Goal: Task Accomplishment & Management: Use online tool/utility

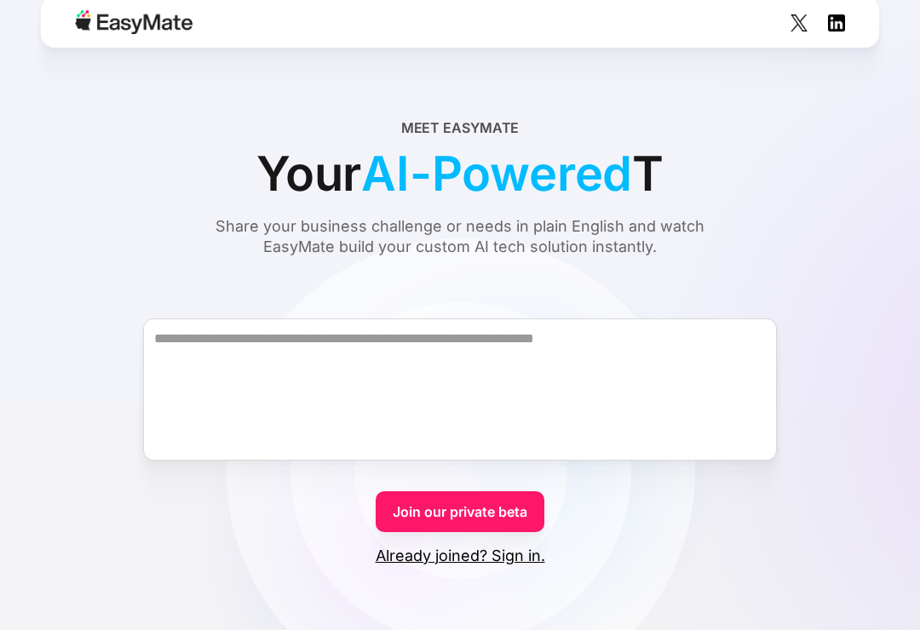
scroll to position [14, 0]
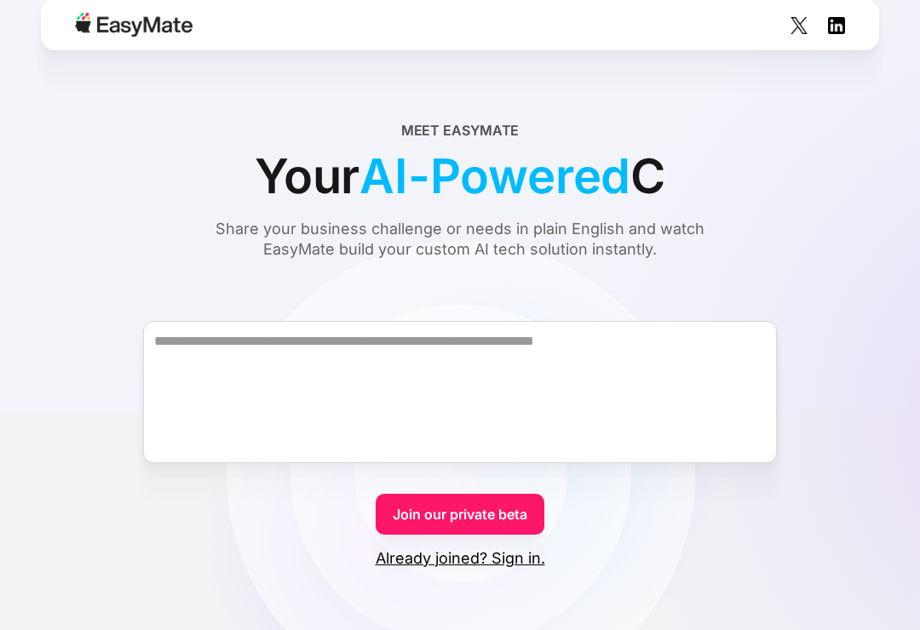
click at [855, 234] on div "Meet EasyMate Your AI-Powered C Share your business challenge or needs in plain…" at bounding box center [460, 190] width 838 height 140
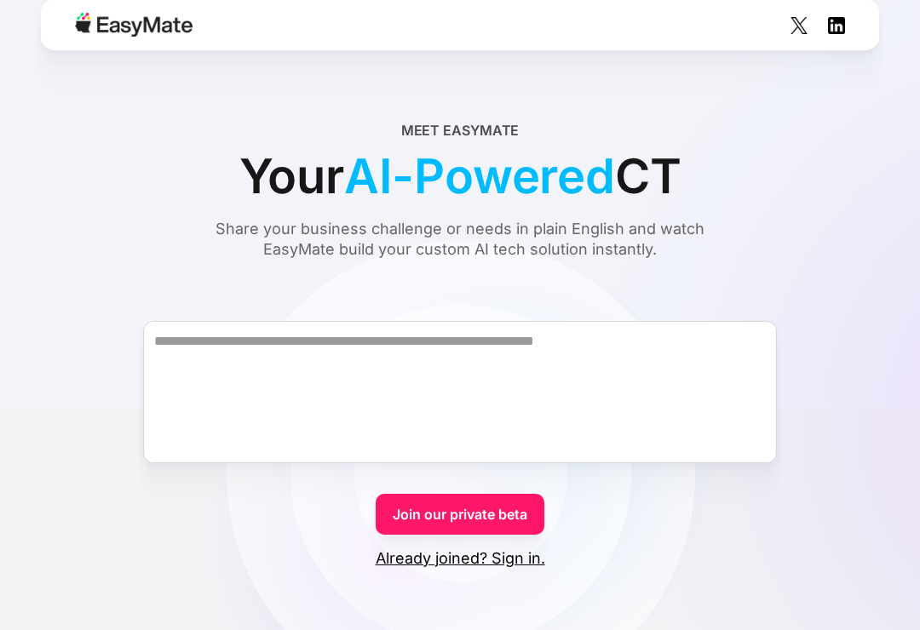
scroll to position [0, 0]
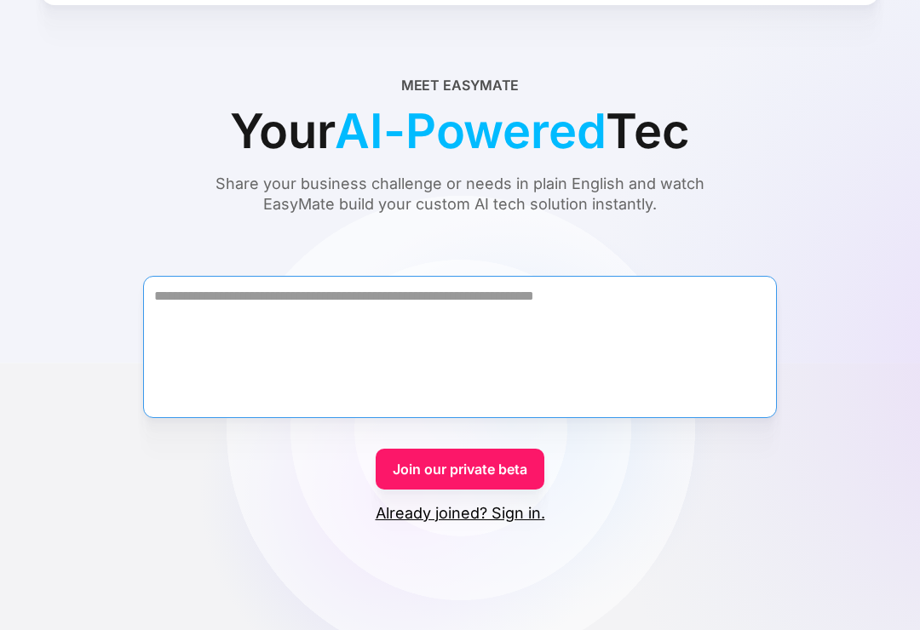
click at [279, 319] on textarea "Form" at bounding box center [460, 347] width 634 height 142
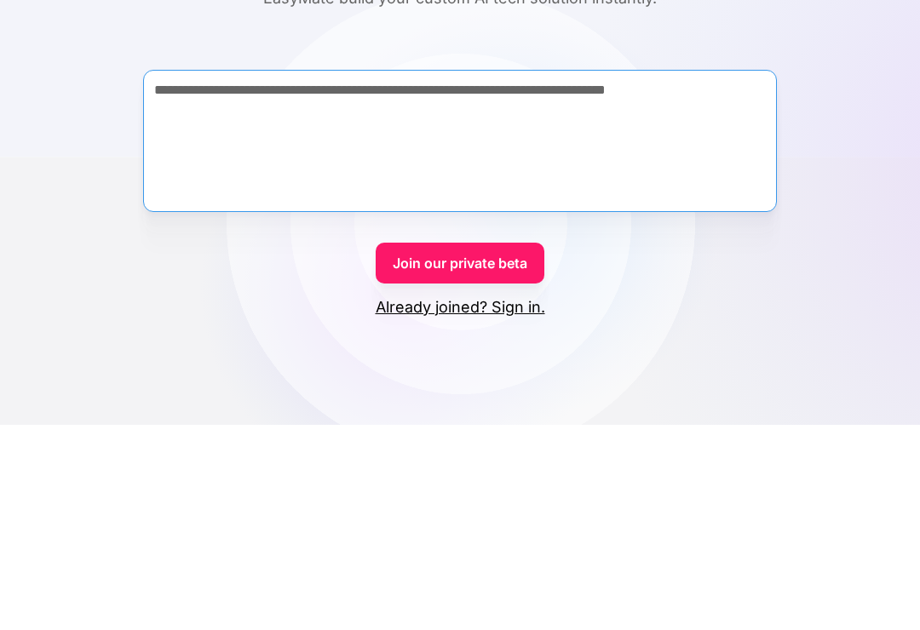
type textarea "**********"
click at [425, 449] on link "Join our private beta" at bounding box center [460, 469] width 169 height 41
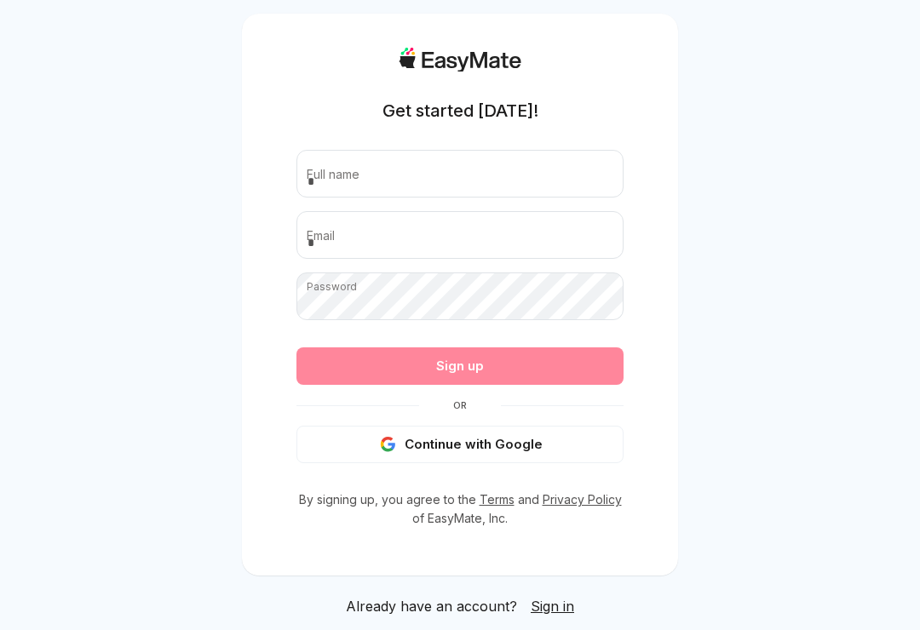
click at [359, 486] on div "Get started [DATE]! Full name Email Password Passwords must have at least 8 cha…" at bounding box center [459, 288] width 327 height 481
click at [359, 485] on div "Get started today! Full name Email Password Passwords must have at least 8 char…" at bounding box center [459, 288] width 327 height 481
click at [396, 452] on icon "button" at bounding box center [388, 444] width 16 height 15
click at [428, 385] on div "Sign up" at bounding box center [459, 366] width 327 height 37
click at [421, 451] on button "Continue with Google" at bounding box center [459, 444] width 327 height 37
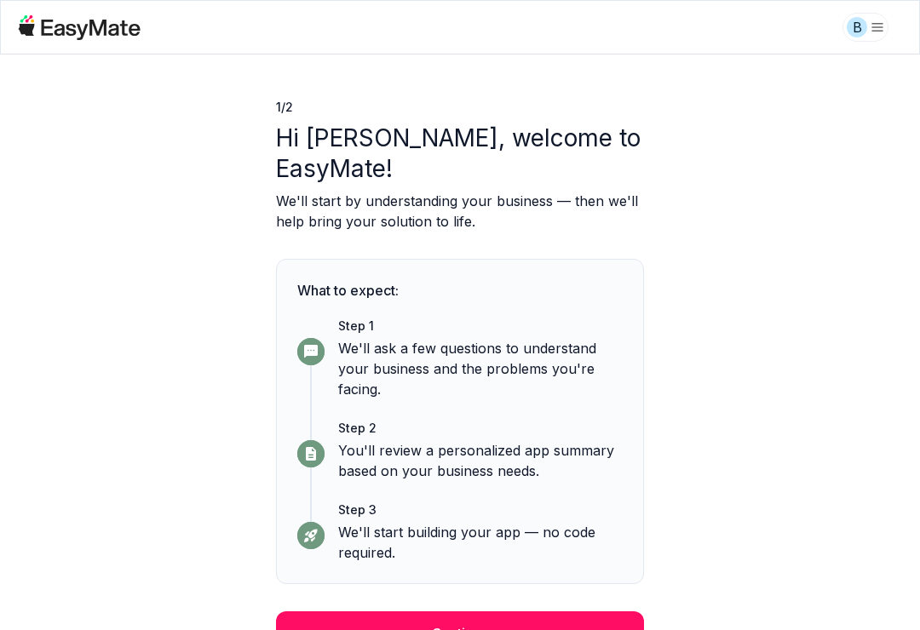
scroll to position [26, 0]
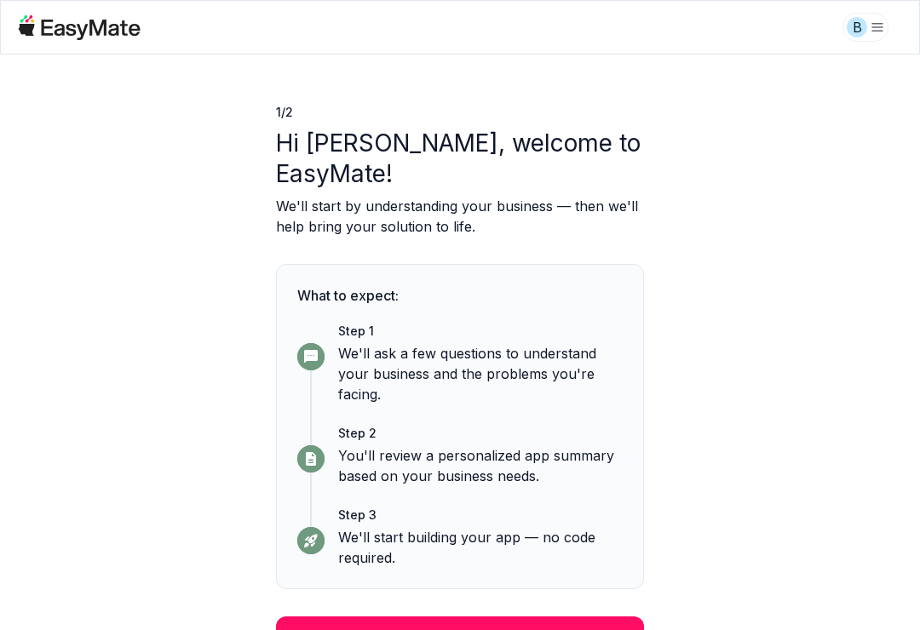
click at [337, 619] on button "Continue" at bounding box center [460, 639] width 368 height 44
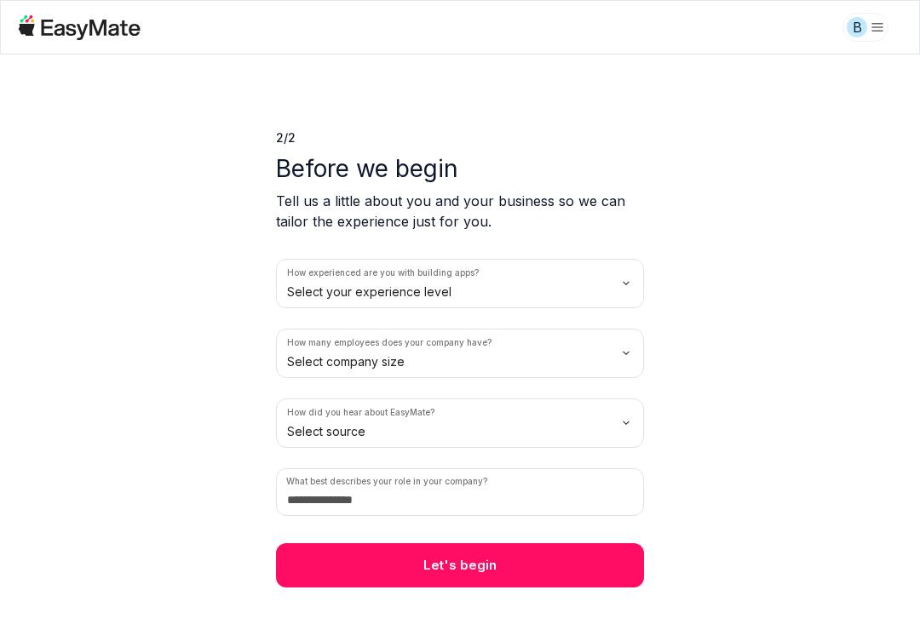
click at [340, 567] on button "Let's begin" at bounding box center [460, 566] width 368 height 44
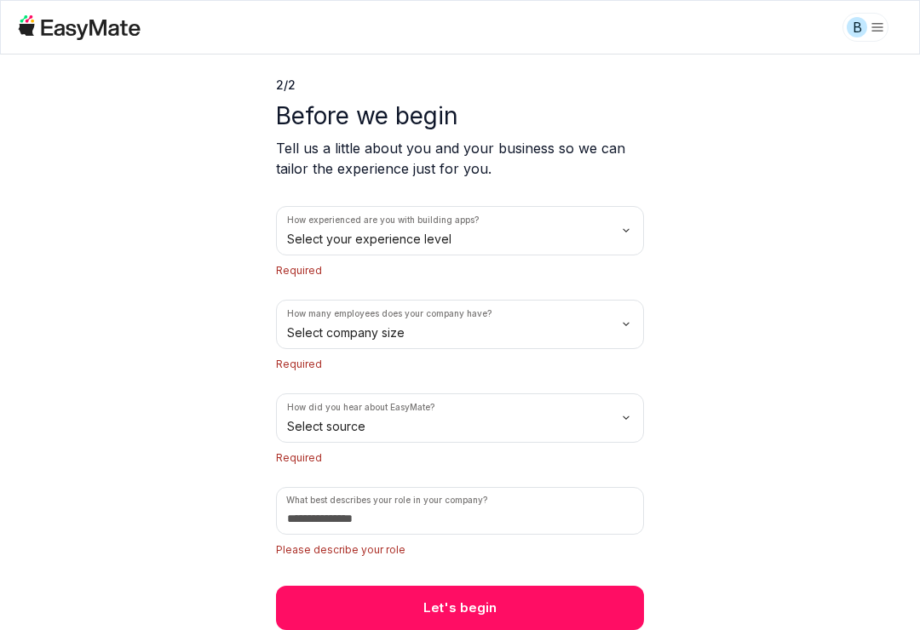
scroll to position [53, 0]
click at [321, 437] on html "B 2 / 2 Before we begin Tell us a little about you and your business so we can …" at bounding box center [460, 315] width 920 height 630
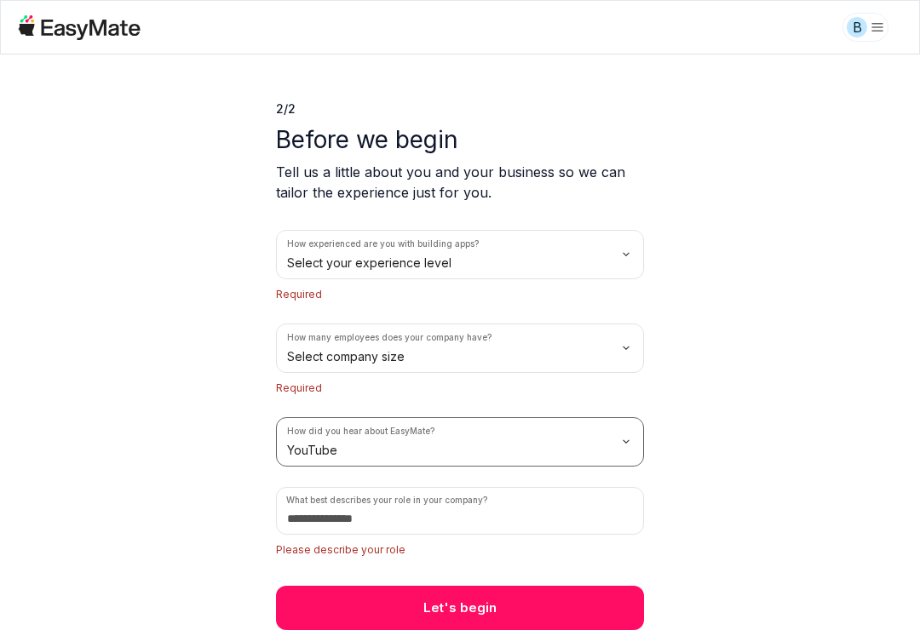
scroll to position [29, 0]
click at [319, 356] on html "B 2 / 2 Before we begin Tell us a little about you and your business so we can …" at bounding box center [460, 315] width 920 height 630
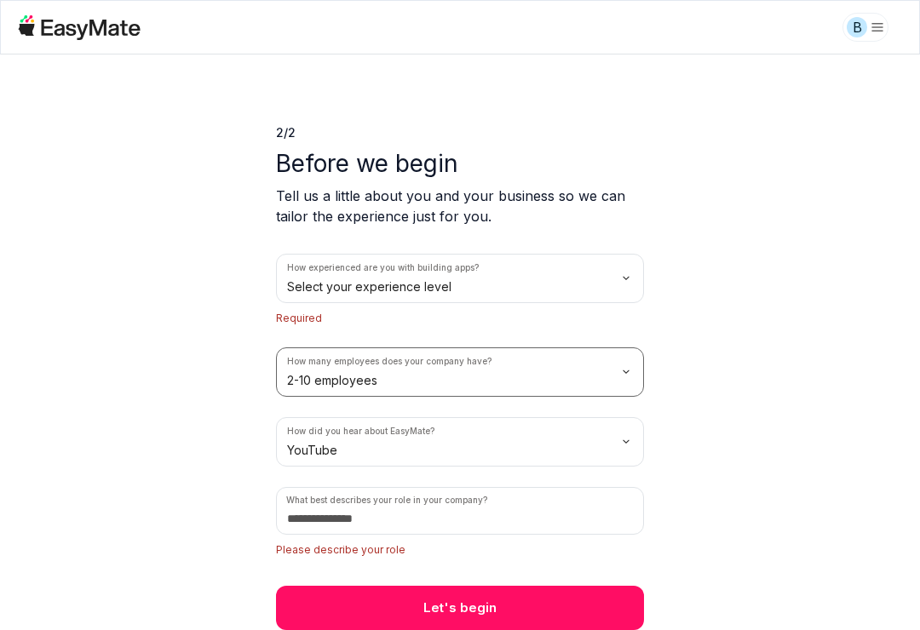
scroll to position [5, 0]
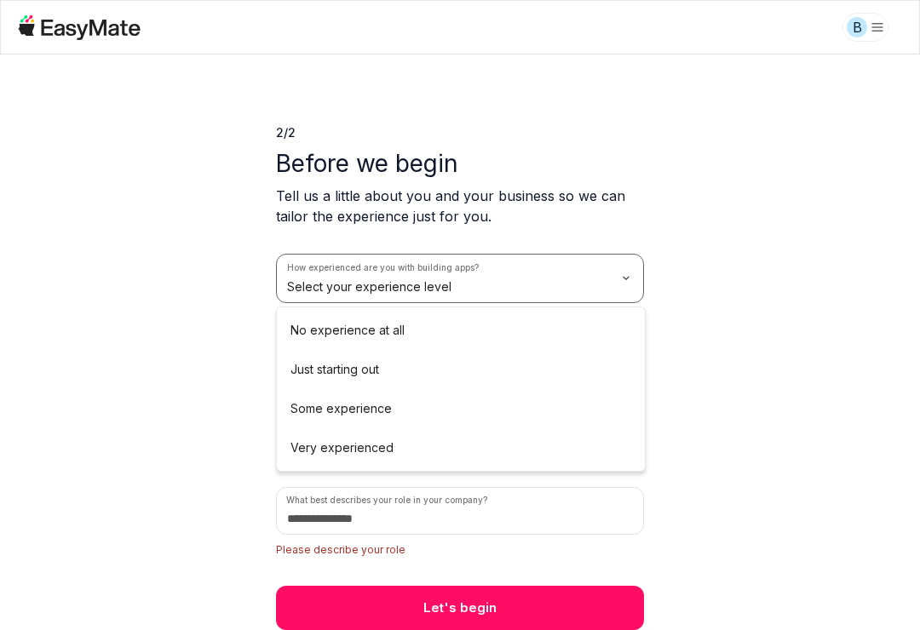
click at [334, 274] on html "B 2 / 2 Before we begin Tell us a little about you and your business so we can …" at bounding box center [460, 315] width 920 height 630
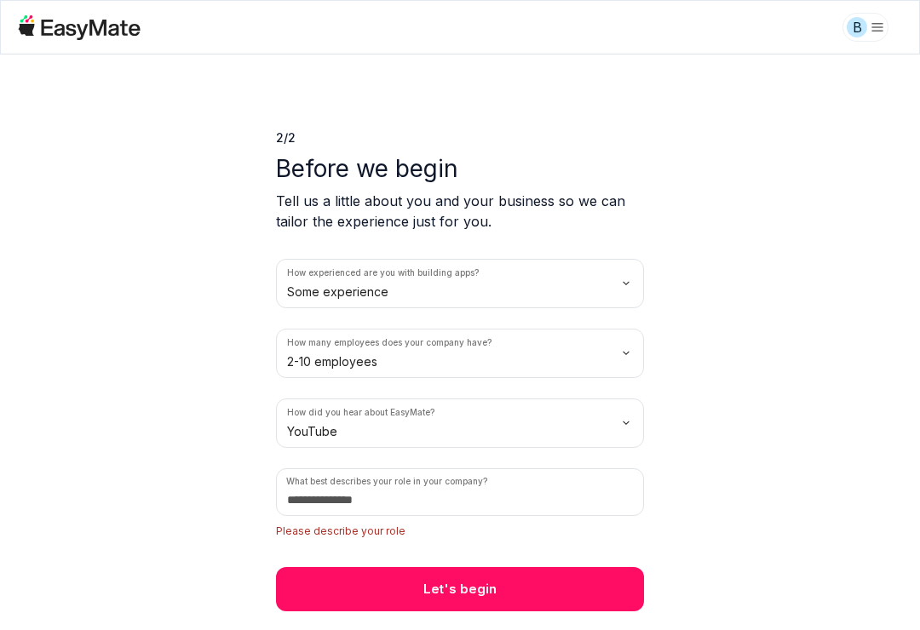
click at [361, 589] on button "Let's begin" at bounding box center [460, 589] width 368 height 44
click at [336, 592] on button "Let's begin" at bounding box center [460, 589] width 368 height 44
click at [340, 494] on input at bounding box center [460, 493] width 368 height 48
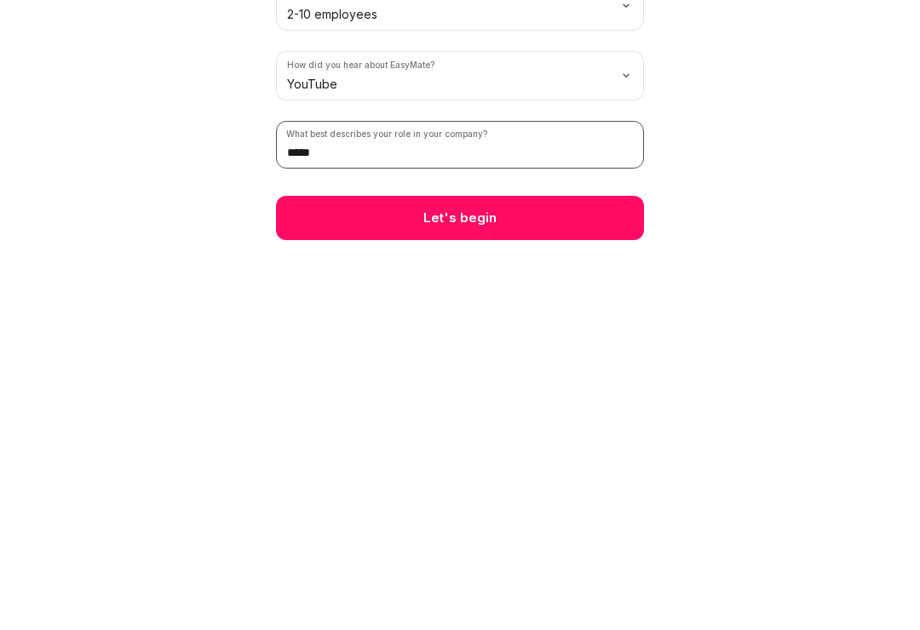
type input "*****"
click at [594, 544] on button "Let's begin" at bounding box center [460, 566] width 368 height 44
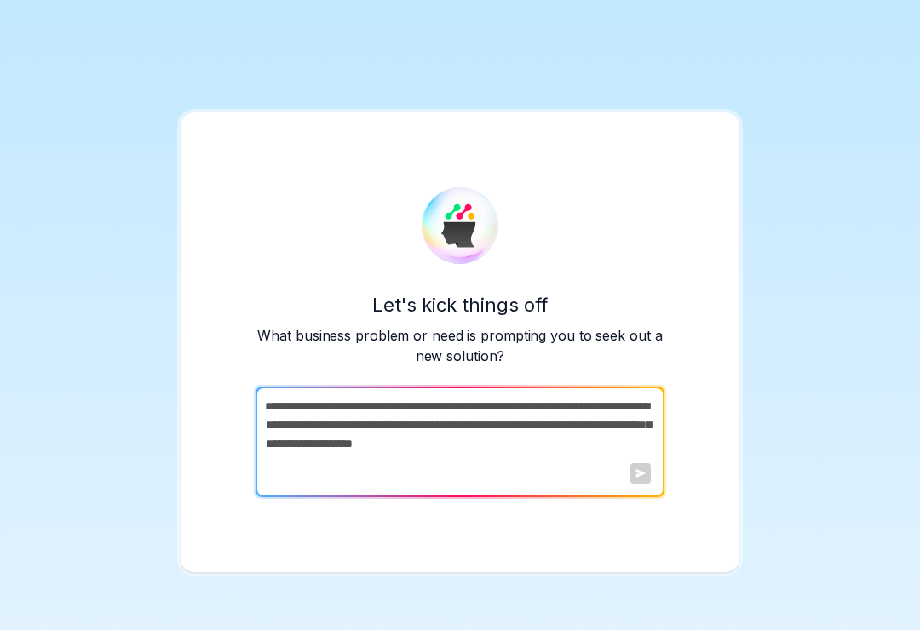
click at [335, 568] on div "Let's kick things off What business problem or need is prompting you to seek ou…" at bounding box center [460, 342] width 559 height 460
click at [644, 476] on textarea at bounding box center [459, 442] width 406 height 111
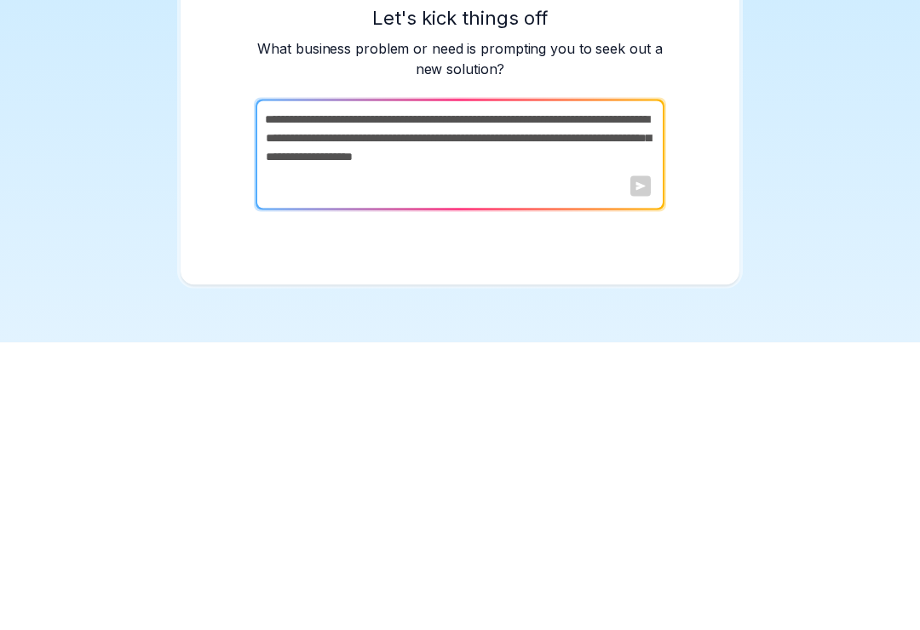
click at [657, 387] on textarea at bounding box center [459, 442] width 406 height 111
